Goal: Information Seeking & Learning: Learn about a topic

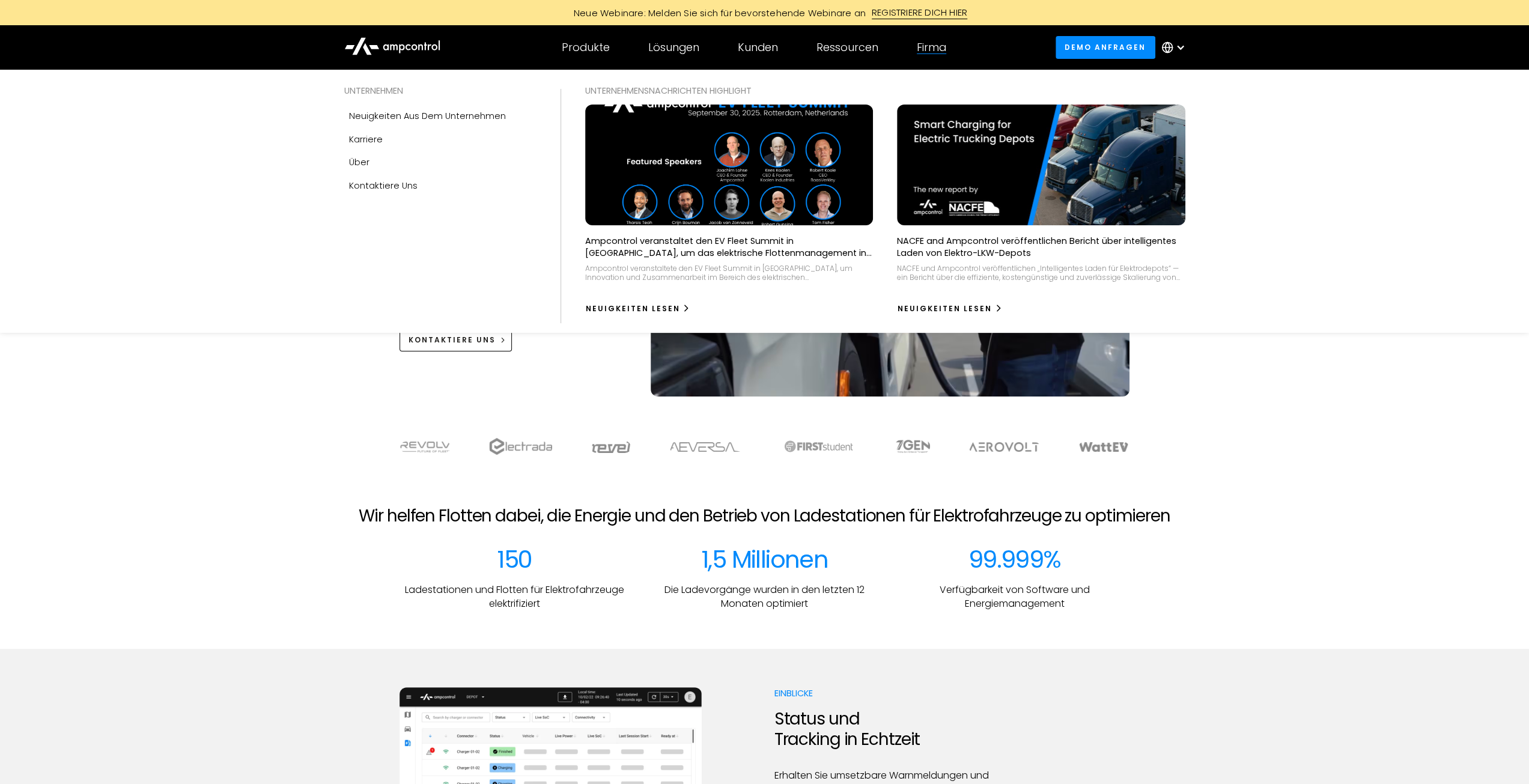
click at [918, 43] on div "Firma" at bounding box center [931, 48] width 29 height 13
click at [934, 48] on div "Firma" at bounding box center [931, 48] width 29 height 13
click at [399, 158] on link "Über" at bounding box center [440, 162] width 192 height 23
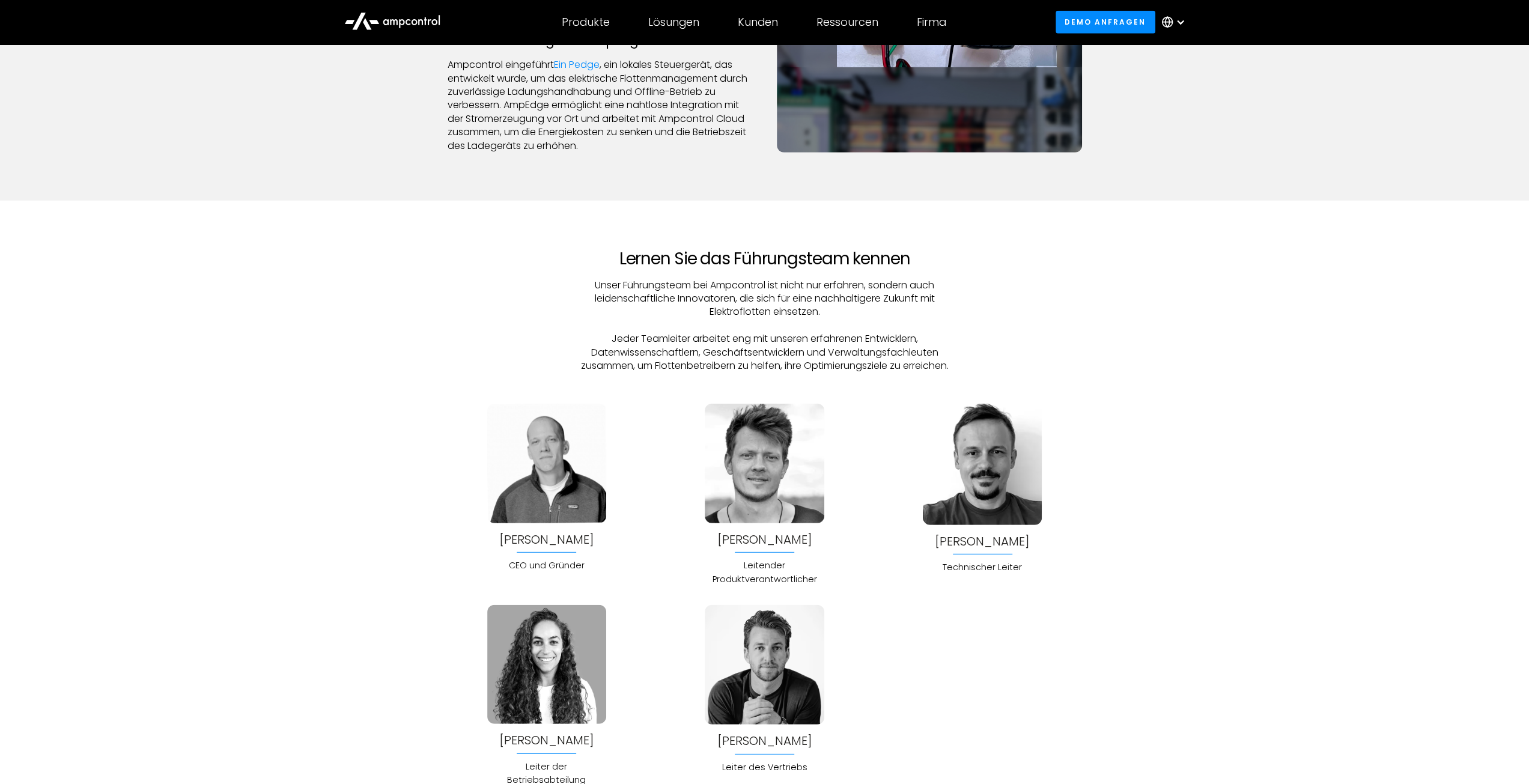
scroll to position [3244, 0]
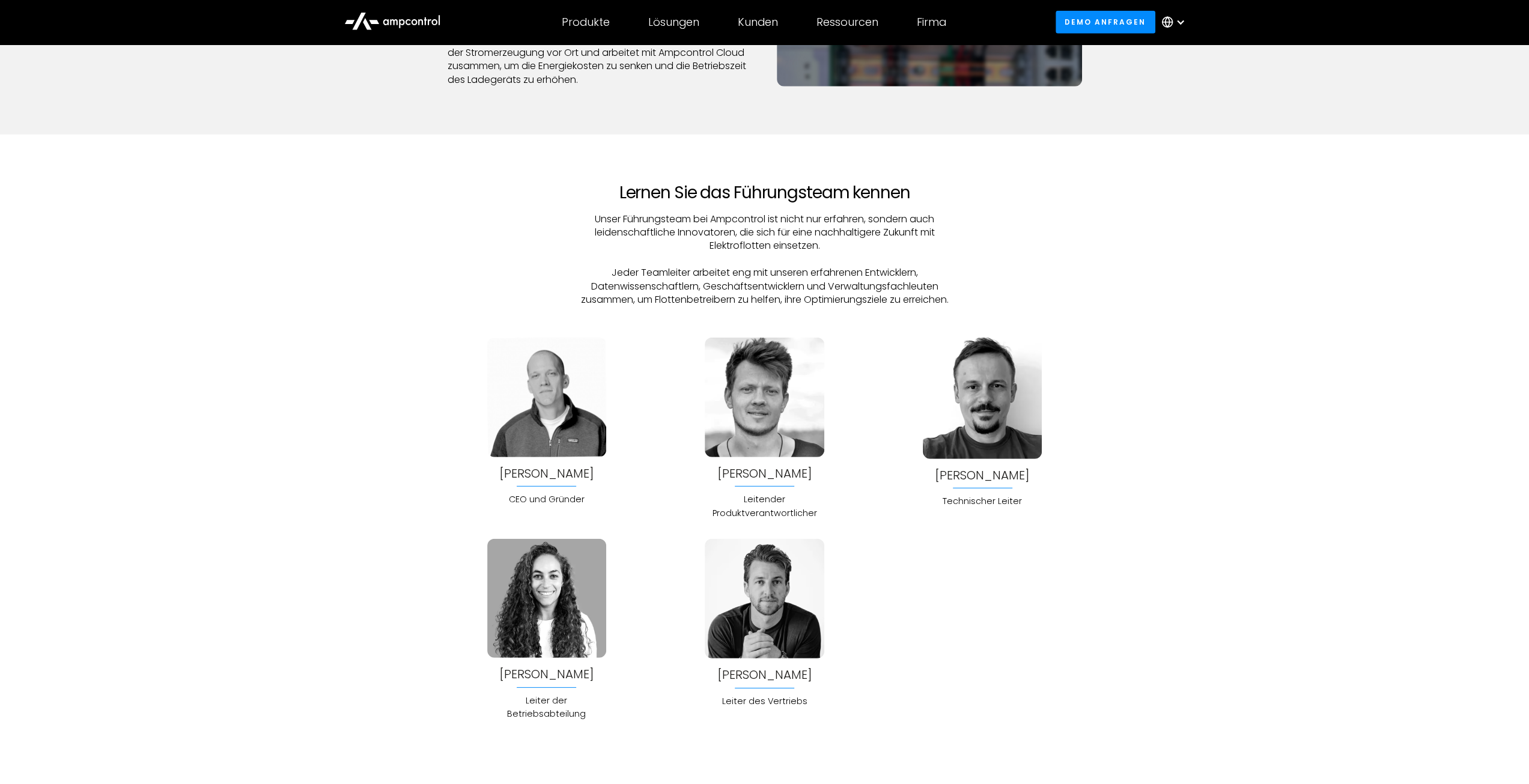
drag, startPoint x: 578, startPoint y: 696, endPoint x: 561, endPoint y: 666, distance: 34.5
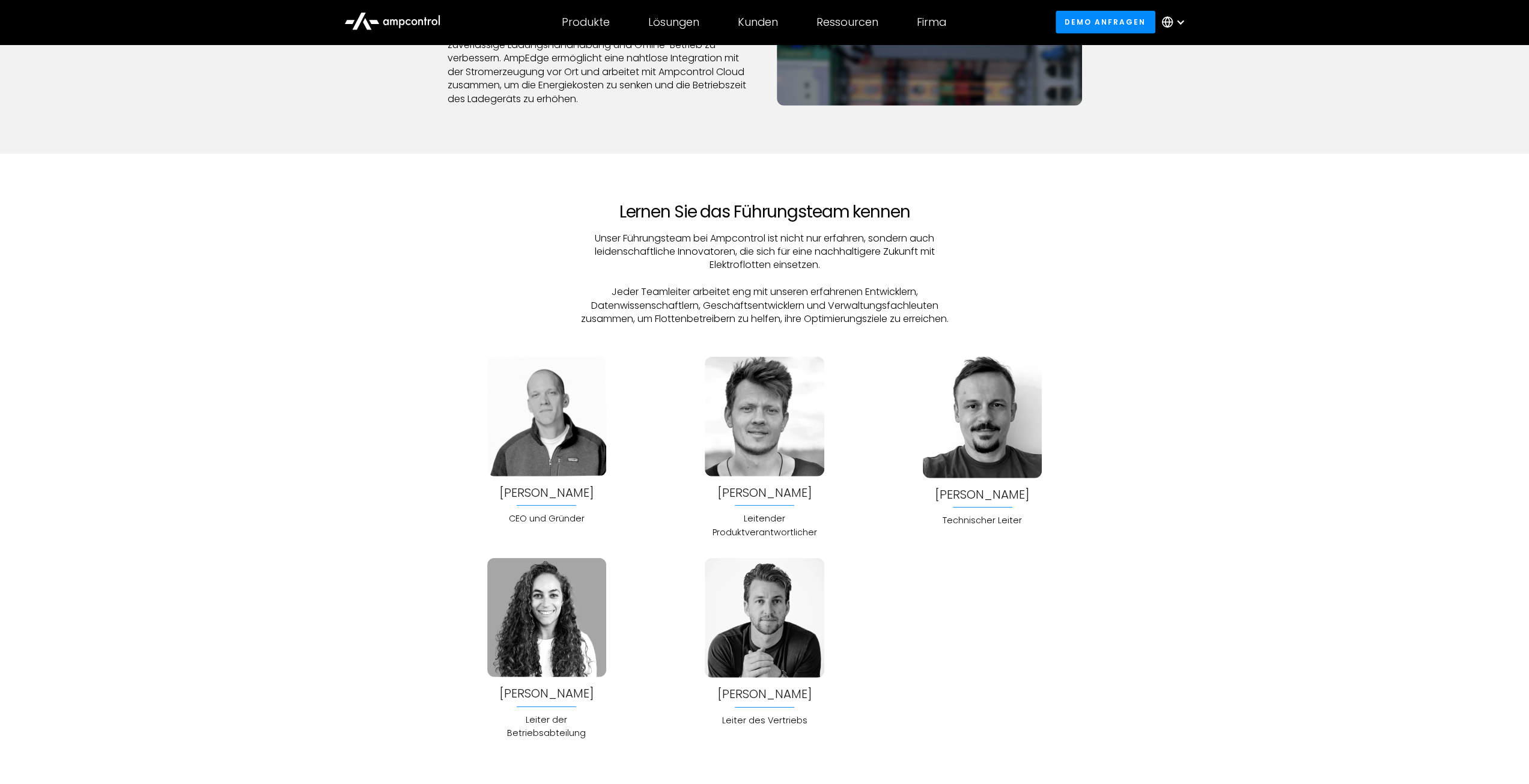
scroll to position [3244, 0]
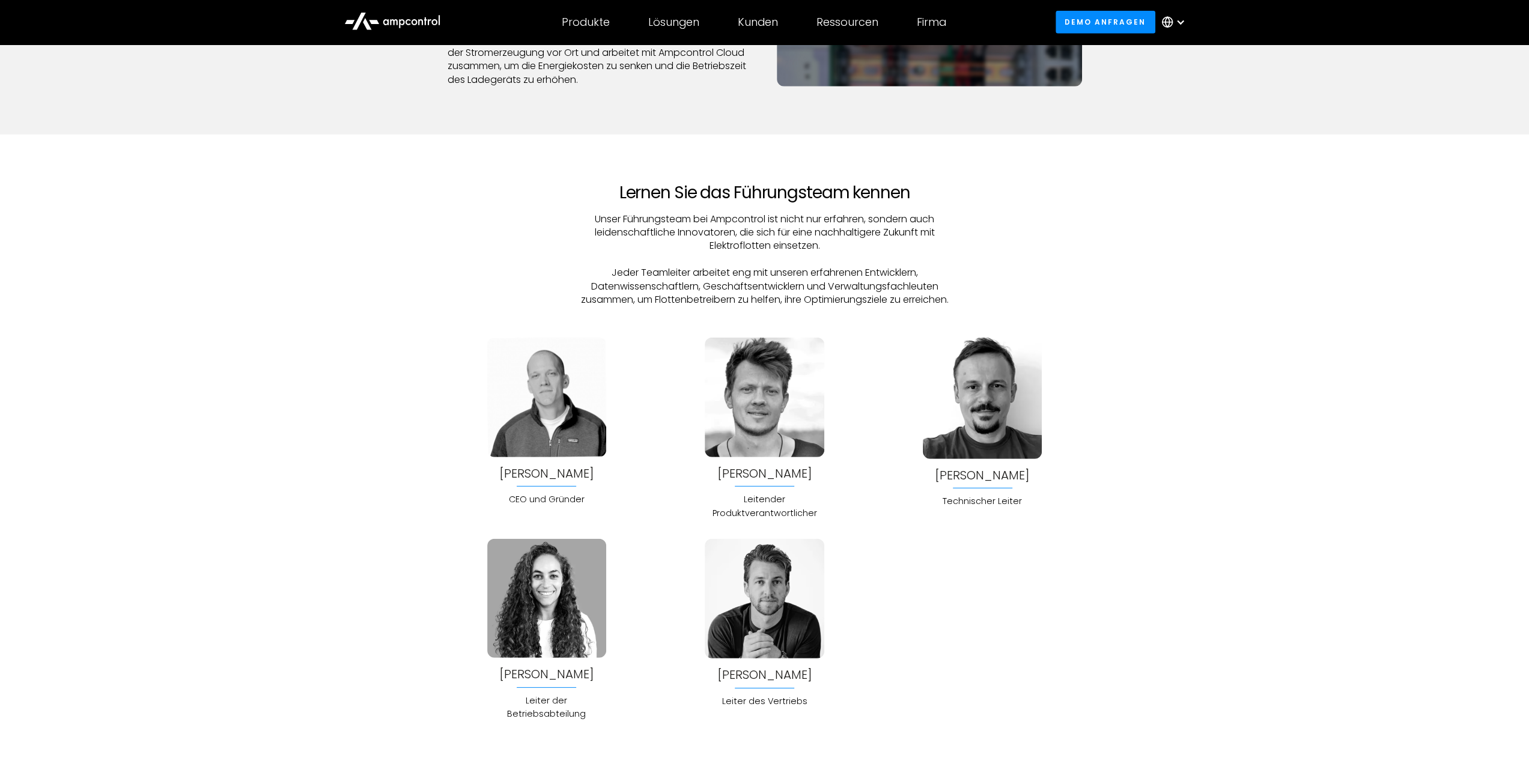
click at [551, 678] on div "[PERSON_NAME]" at bounding box center [546, 674] width 95 height 13
click at [551, 674] on div "[PERSON_NAME]" at bounding box center [546, 674] width 95 height 13
click at [557, 677] on div "[PERSON_NAME]" at bounding box center [546, 674] width 95 height 13
